Goal: Task Accomplishment & Management: Use online tool/utility

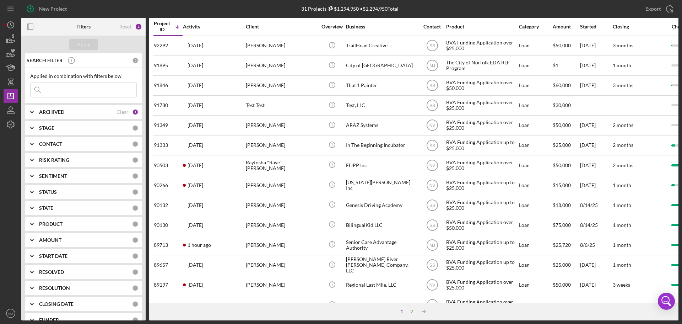
click at [77, 92] on input at bounding box center [84, 90] width 106 height 14
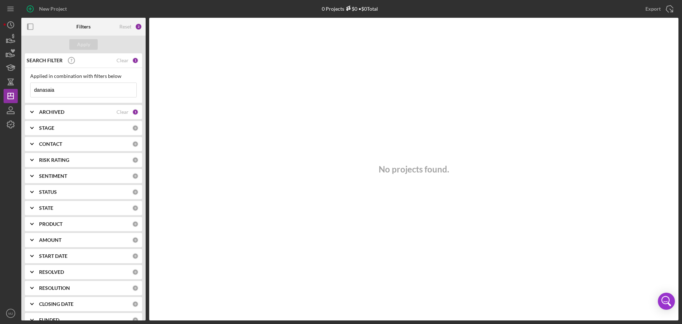
drag, startPoint x: 75, startPoint y: 87, endPoint x: 21, endPoint y: 95, distance: 55.3
click at [21, 95] on div "New Project 0 Projects $0 • $0 Total Export Icon/Export Filters Reset 2 Apply S…" at bounding box center [341, 160] width 675 height 320
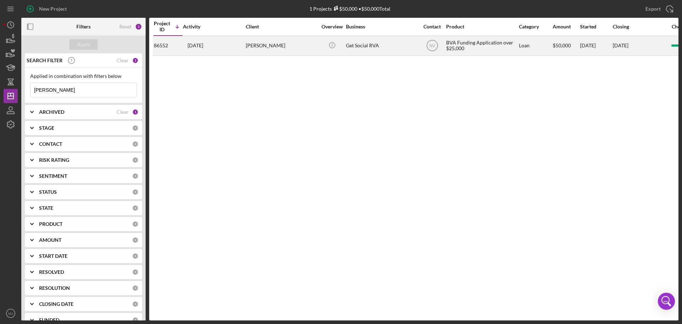
type input "[PERSON_NAME]"
click at [358, 39] on div "Get Social RVA" at bounding box center [381, 45] width 71 height 19
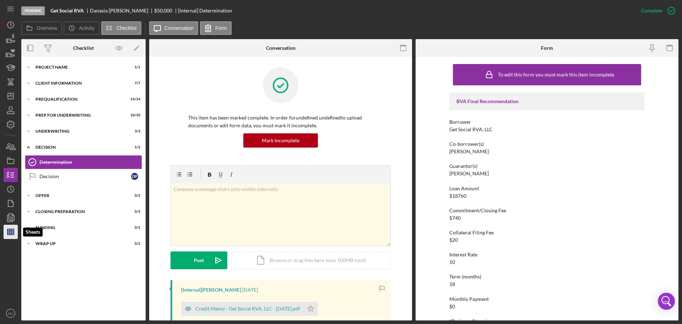
click at [10, 234] on icon "button" at bounding box center [11, 232] width 18 height 18
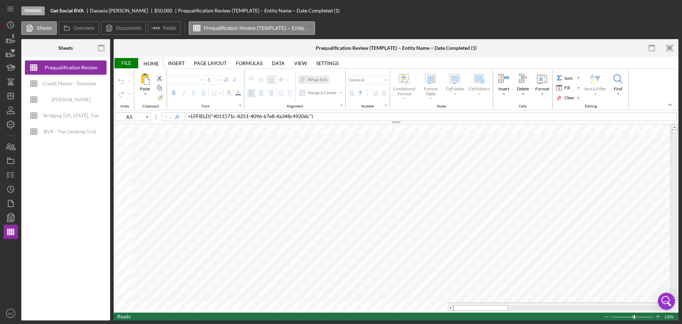
type input "Proxima Nova"
type input "11"
click at [70, 84] on div "Credit Memo - Template" at bounding box center [70, 83] width 54 height 14
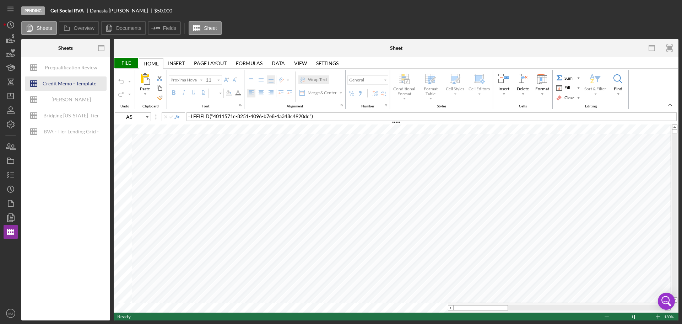
type input "Times New Roman"
type input "10"
type input "M13"
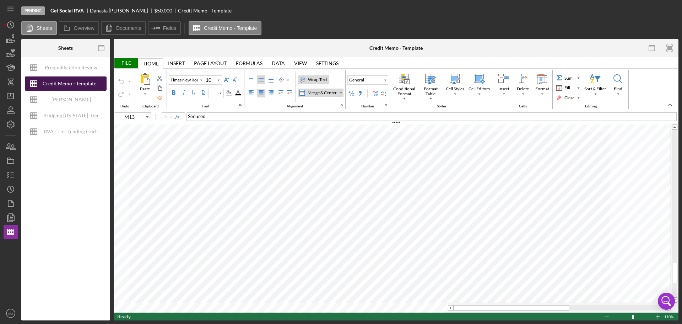
type input "Calibri"
type input "11"
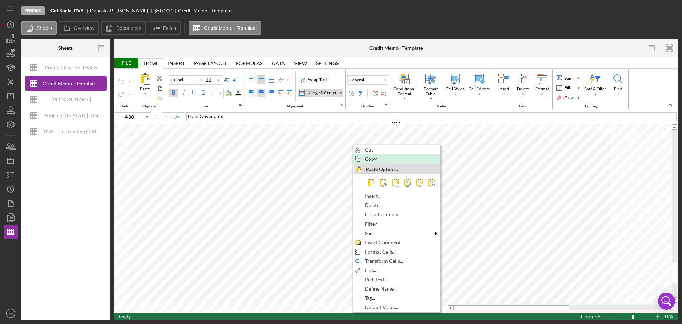
click at [369, 160] on span "Copy" at bounding box center [375, 159] width 20 height 6
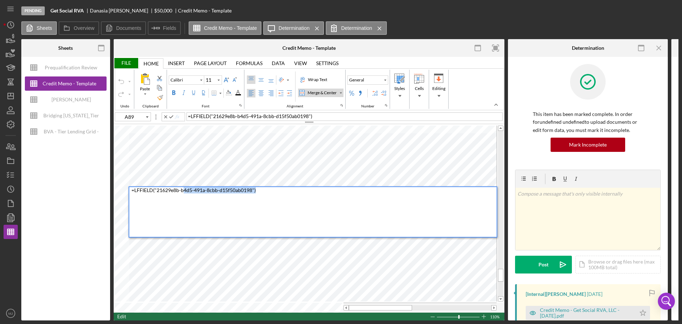
drag, startPoint x: 312, startPoint y: 191, endPoint x: 185, endPoint y: 189, distance: 127.3
click at [185, 189] on div "= LFFIELD ( "21629e8b-b4d5-491a-8cbb-d15f50ab0198" )" at bounding box center [314, 212] width 365 height 50
click at [344, 219] on div "= LFFIELD ( "21629e8b-b4d5-491a-8cbb-d15f50ab0198" )" at bounding box center [314, 212] width 365 height 50
click at [307, 216] on div "= LFFIELD ( "21629e8b-b4d5-491a-8cbb-d15f50ab0198" )" at bounding box center [314, 212] width 365 height 50
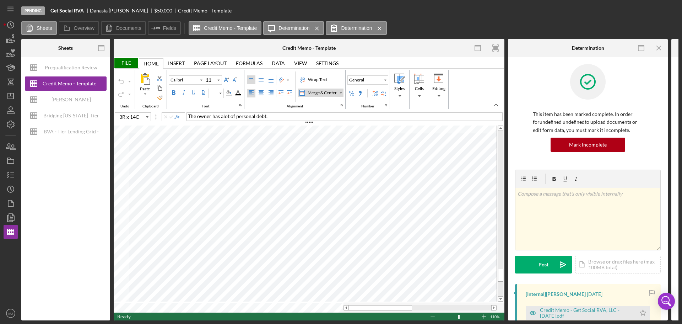
type input "A85"
click at [11, 175] on line "button" at bounding box center [12, 175] width 3 height 0
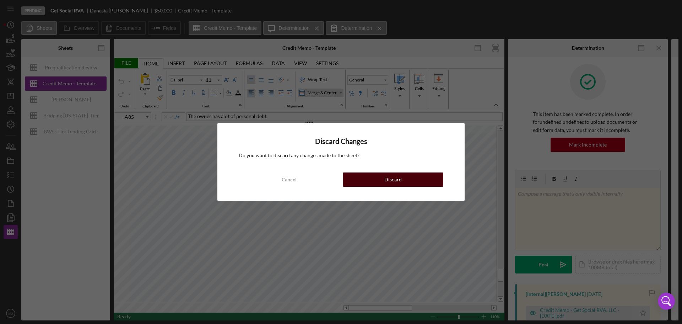
click at [375, 179] on button "Discard" at bounding box center [393, 179] width 101 height 14
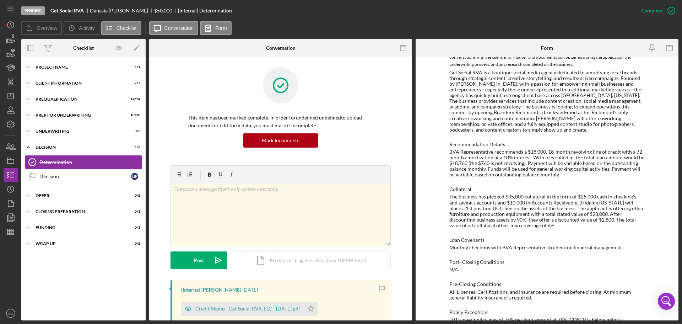
scroll to position [303, 0]
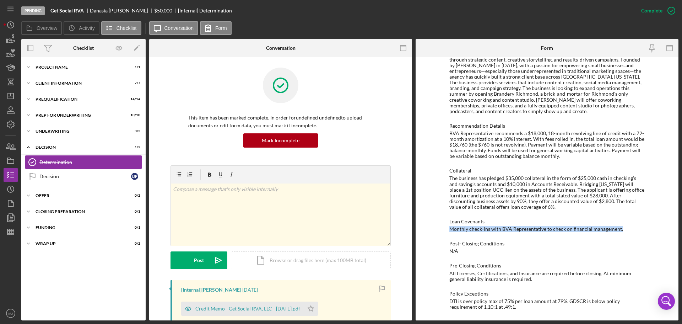
drag, startPoint x: 629, startPoint y: 230, endPoint x: 445, endPoint y: 227, distance: 184.9
click at [445, 227] on div "To edit this form you must mark this item incomplete BVA Final Recommendation B…" at bounding box center [547, 188] width 263 height 263
copy div "Monthly check-ins with BVA Representative to check on financial management."
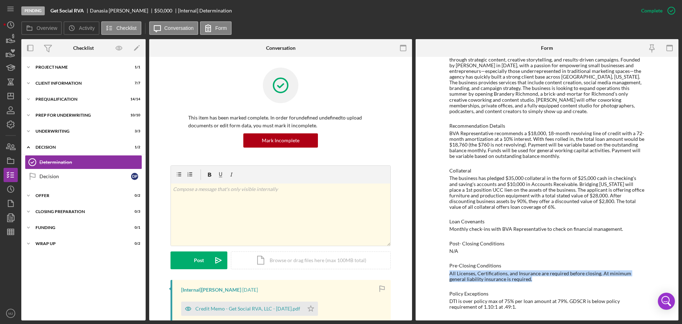
drag, startPoint x: 515, startPoint y: 278, endPoint x: 439, endPoint y: 275, distance: 75.4
click at [439, 275] on div "To edit this form you must mark this item incomplete BVA Final Recommendation B…" at bounding box center [547, 188] width 263 height 263
copy div "All Licenses, Certifications, and Insurance are required before closing. At min…"
